Goal: Transaction & Acquisition: Purchase product/service

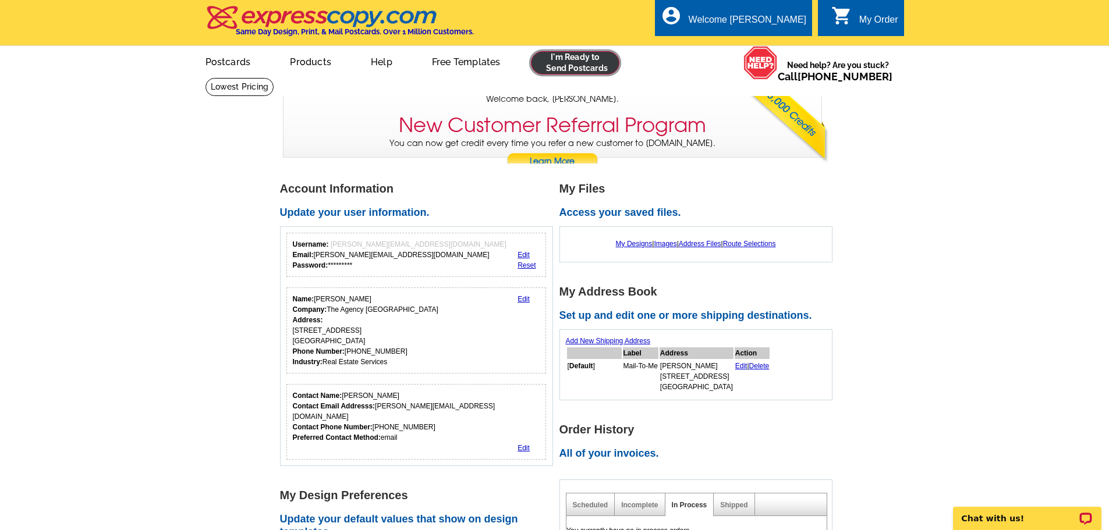
click at [594, 59] on link at bounding box center [575, 62] width 89 height 23
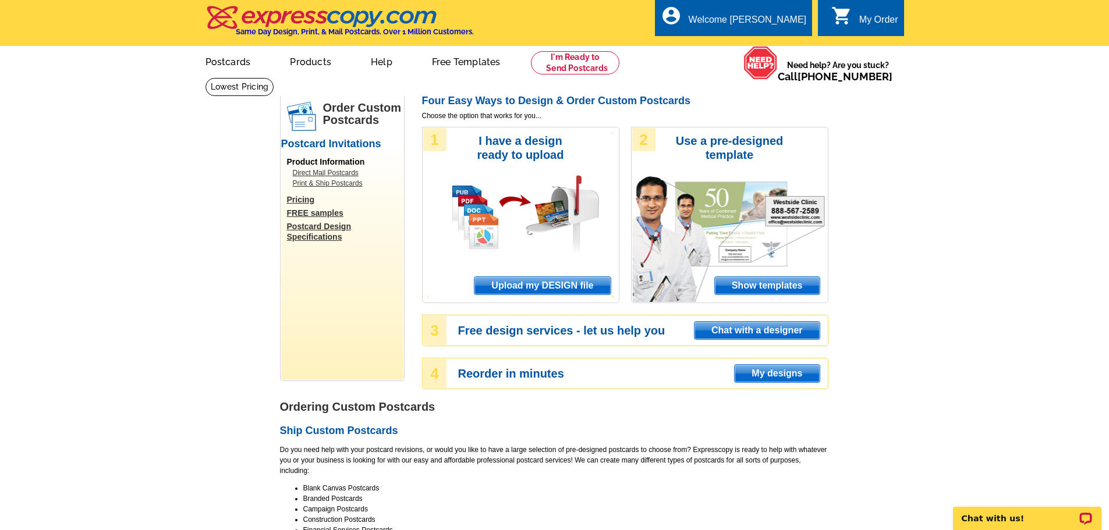
click at [561, 282] on span "Upload my DESIGN file" at bounding box center [542, 285] width 136 height 17
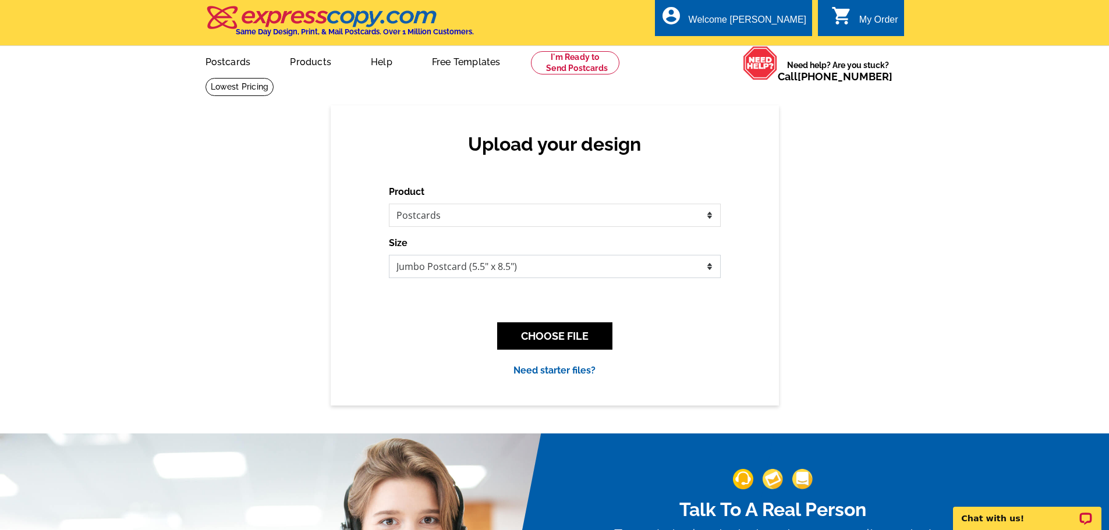
click at [710, 266] on select "Jumbo Postcard (5.5" x 8.5") Regular Postcard (4.25" x 5.6") Panoramic Postcard…" at bounding box center [555, 266] width 332 height 23
select select "1"
click at [389, 256] on select "Jumbo Postcard (5.5" x 8.5") Regular Postcard (4.25" x 5.6") Panoramic Postcard…" at bounding box center [555, 266] width 332 height 23
click at [578, 336] on button "CHOOSE FILE" at bounding box center [554, 335] width 115 height 27
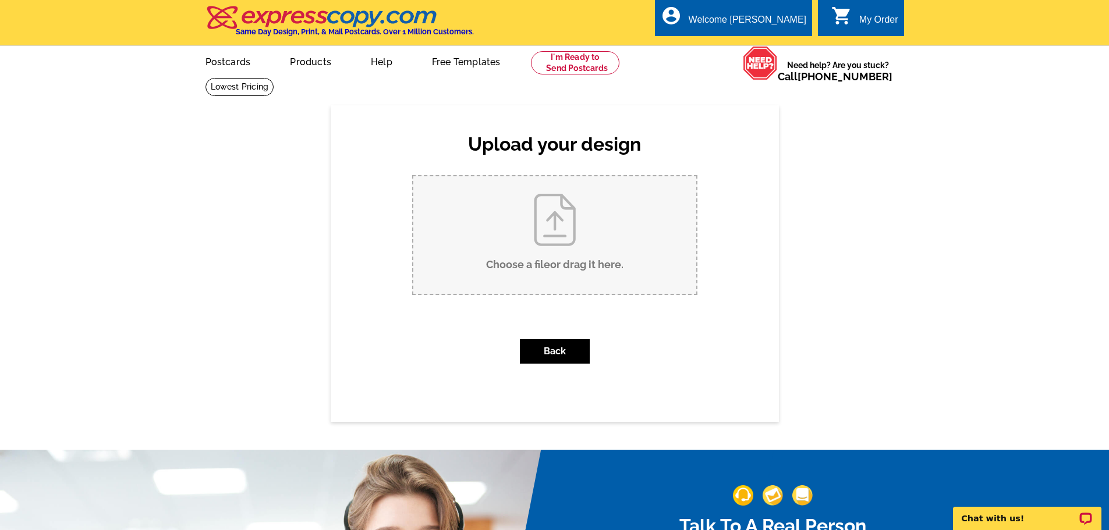
click at [550, 221] on input "Choose a file or drag it here ." at bounding box center [554, 235] width 283 height 118
type input "C:\fakepath\Postcard Listing - WarnerAve.pdf"
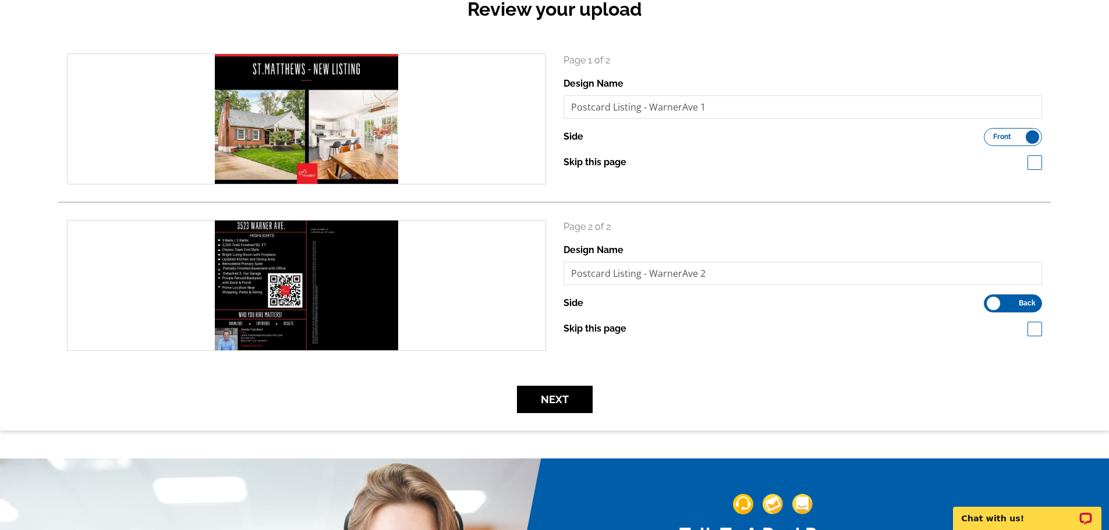
scroll to position [175, 0]
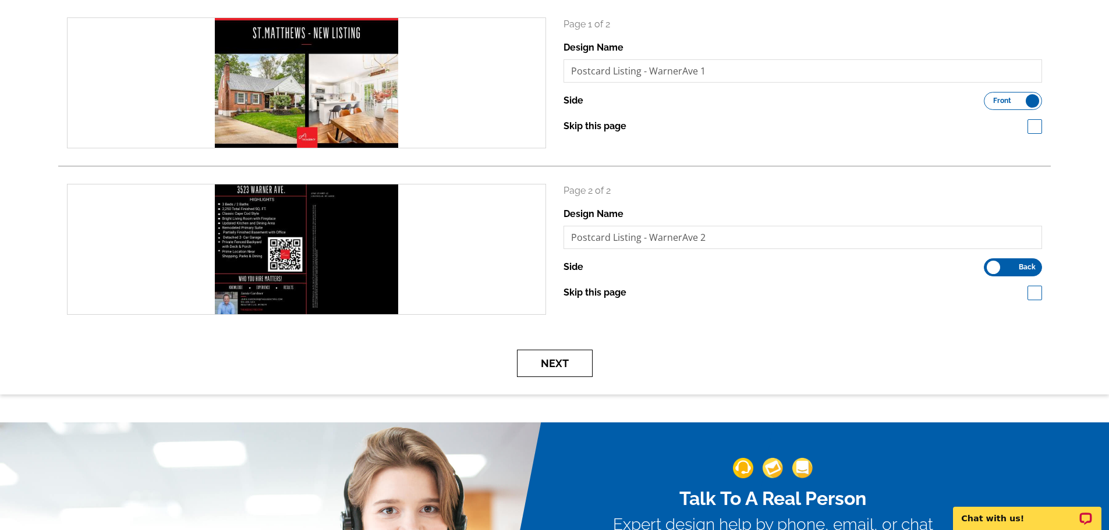
click at [560, 363] on button "Next" at bounding box center [555, 363] width 76 height 27
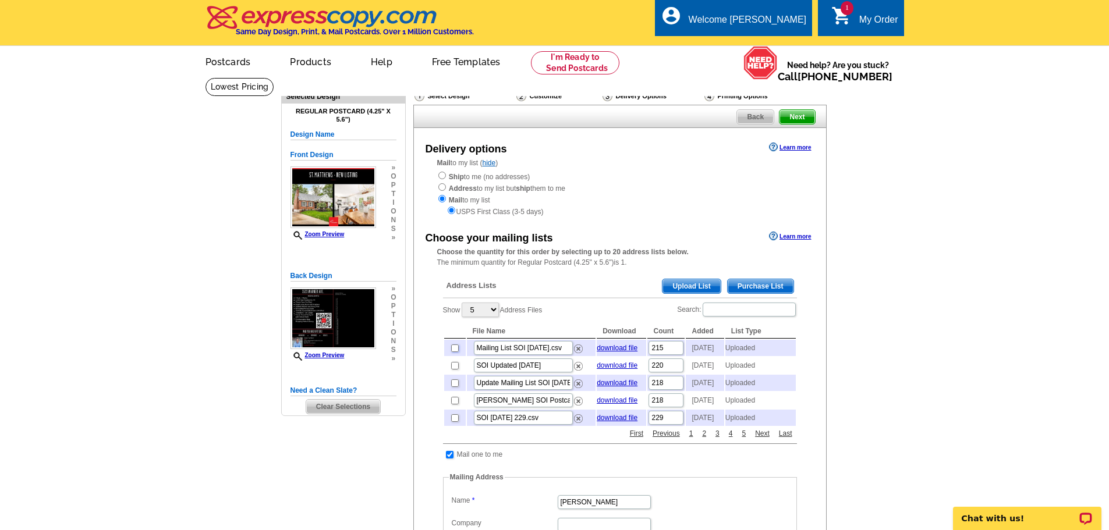
click at [453, 349] on input "checkbox" at bounding box center [455, 349] width 8 height 8
checkbox input "true"
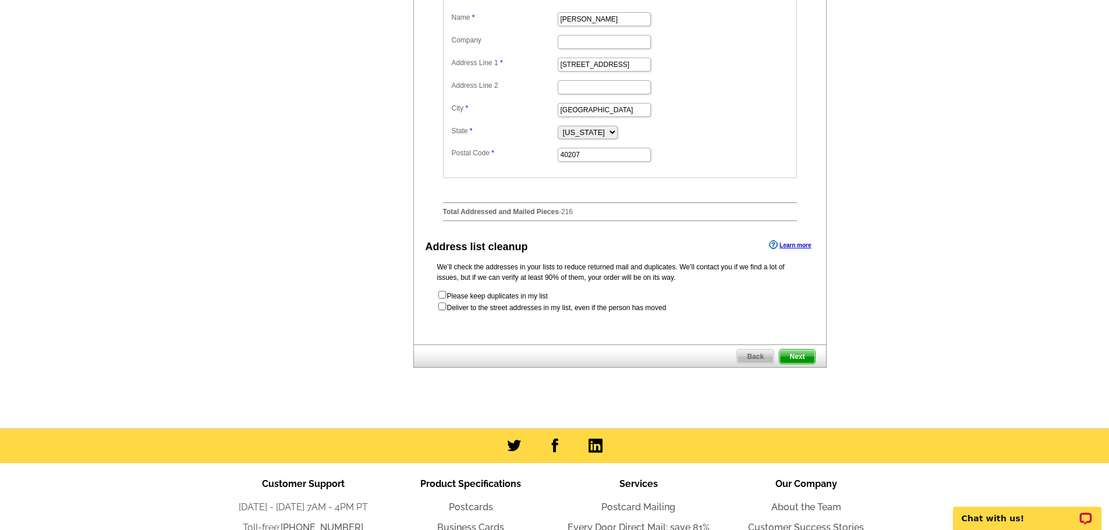
scroll to position [524, 0]
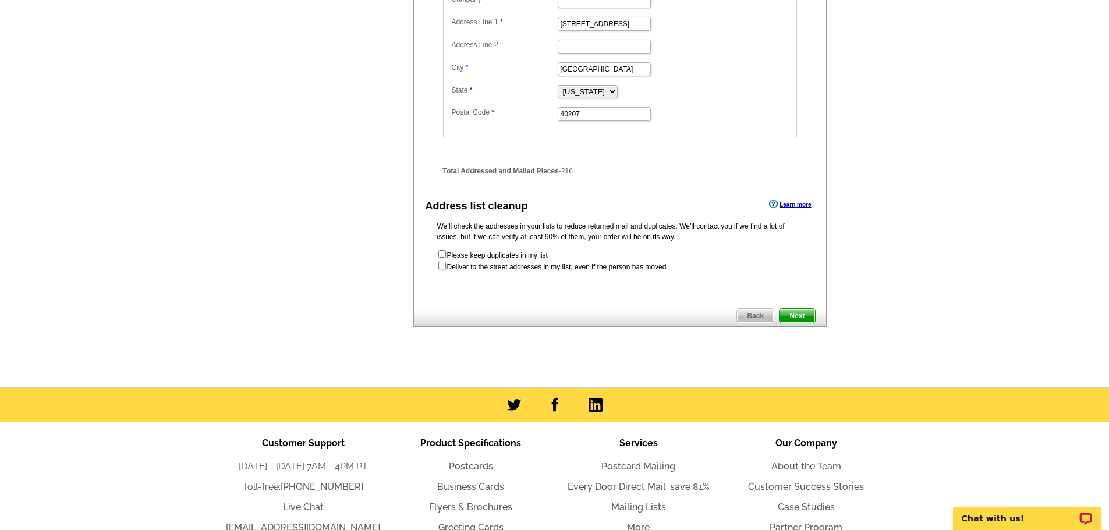
click at [807, 323] on span "Next" at bounding box center [796, 316] width 35 height 14
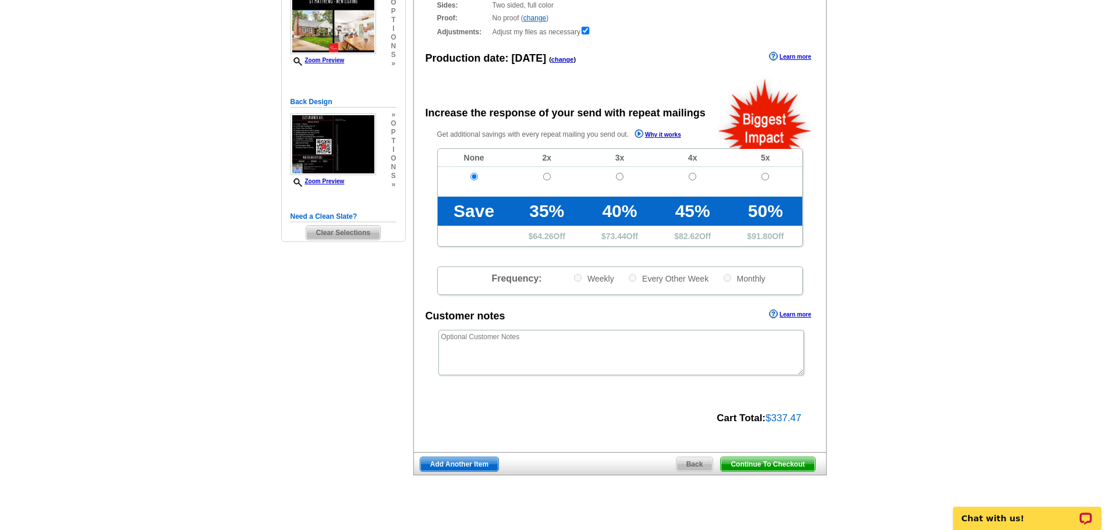
scroll to position [175, 0]
click at [759, 464] on span "Continue To Checkout" at bounding box center [768, 464] width 94 height 14
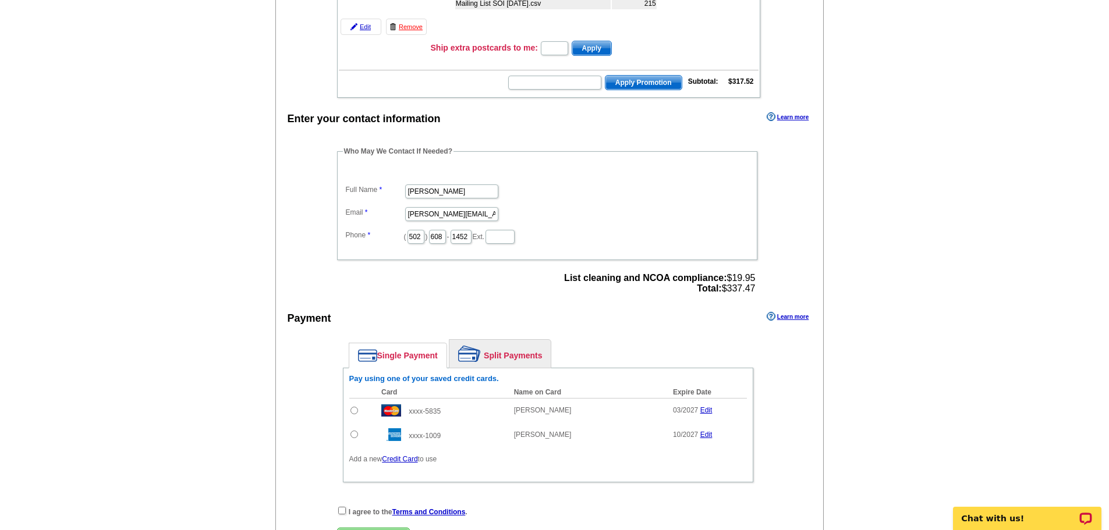
scroll to position [291, 0]
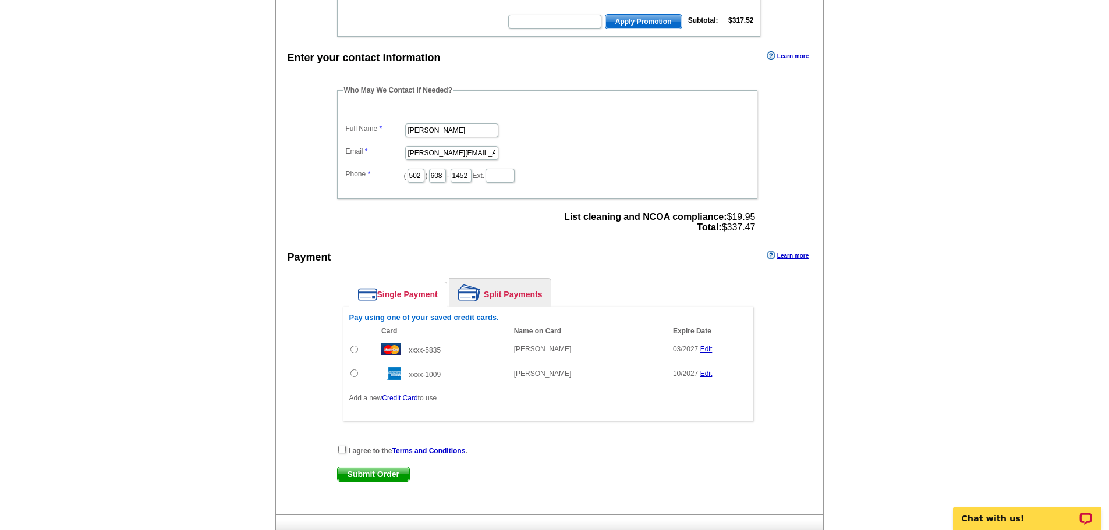
click at [356, 350] on input "radio" at bounding box center [354, 350] width 8 height 8
radio input "true"
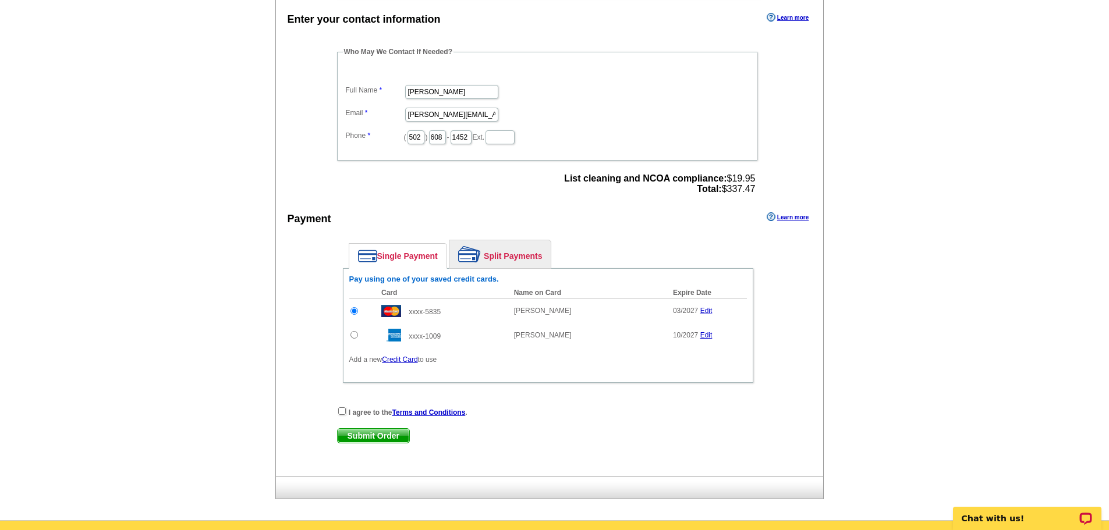
scroll to position [349, 0]
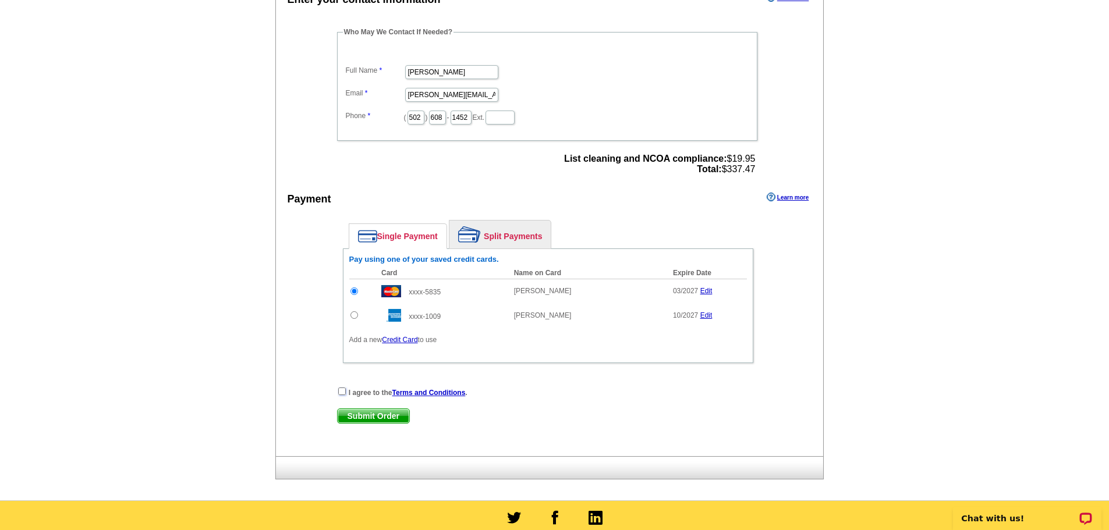
click at [342, 391] on input "checkbox" at bounding box center [342, 392] width 8 height 8
checkbox input "true"
click at [371, 418] on span "Submit Order" at bounding box center [374, 416] width 72 height 14
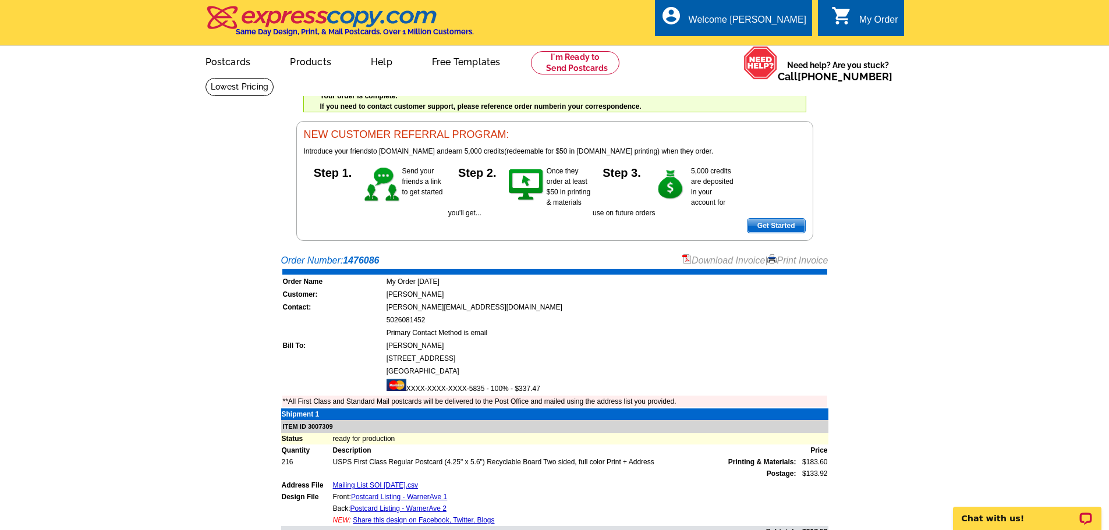
drag, startPoint x: 803, startPoint y: 261, endPoint x: 532, endPoint y: 123, distance: 303.5
click at [803, 261] on link "Print Invoice" at bounding box center [797, 261] width 61 height 10
click at [785, 68] on link "Logout" at bounding box center [787, 66] width 30 height 10
